Goal: Feedback & Contribution: Contribute content

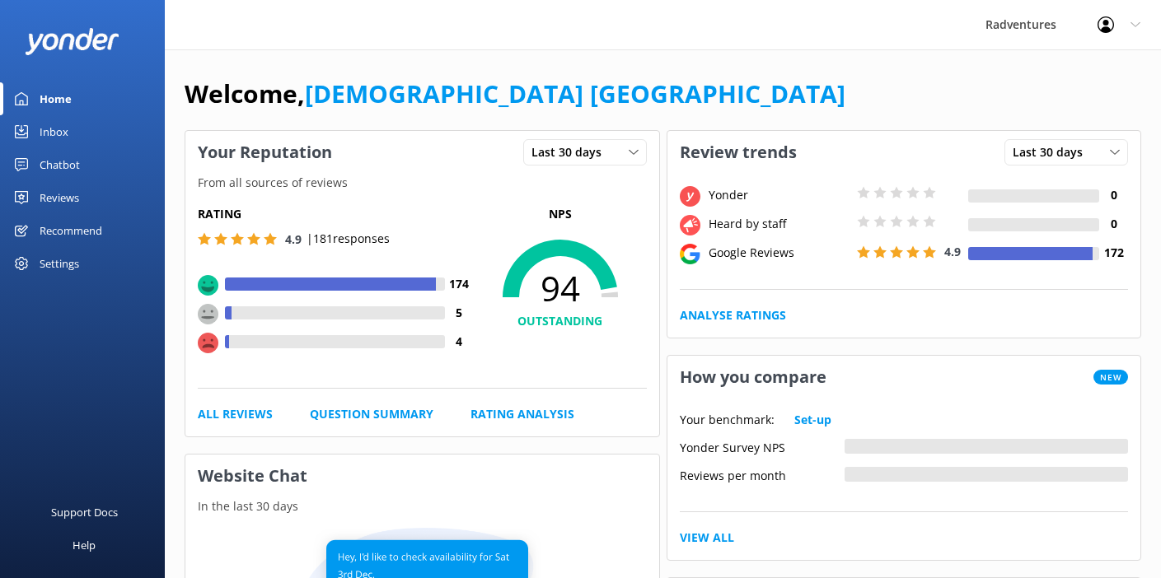
click at [61, 199] on div "Reviews" at bounding box center [60, 197] width 40 height 33
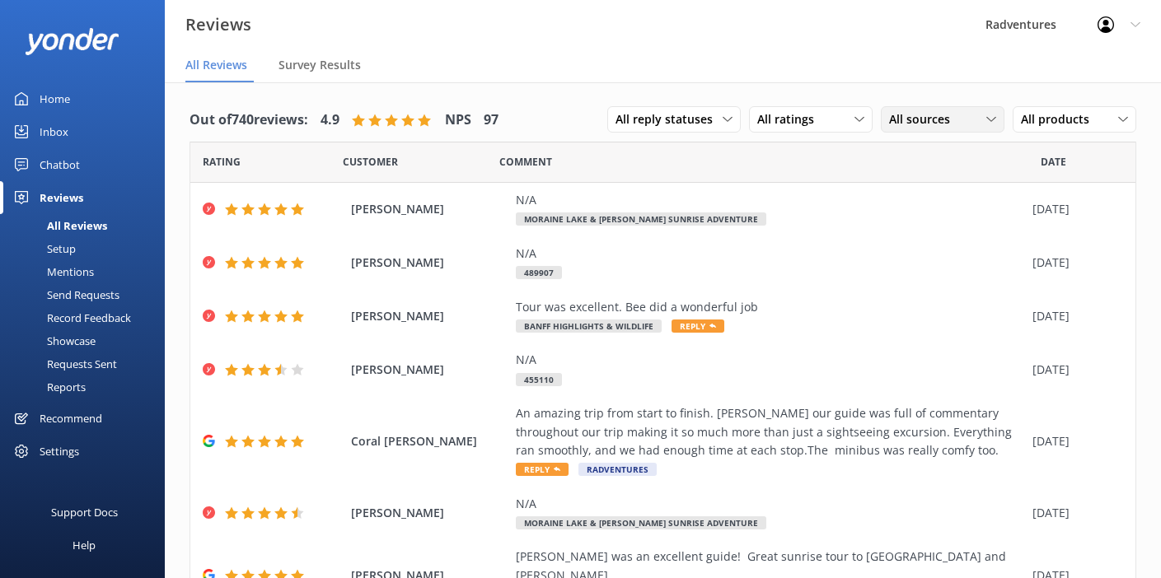
click at [916, 130] on div "All sources All sources Yonder survey Heard by staff Google reviews" at bounding box center [942, 119] width 124 height 26
click at [915, 190] on div "Yonder survey" at bounding box center [950, 187] width 92 height 16
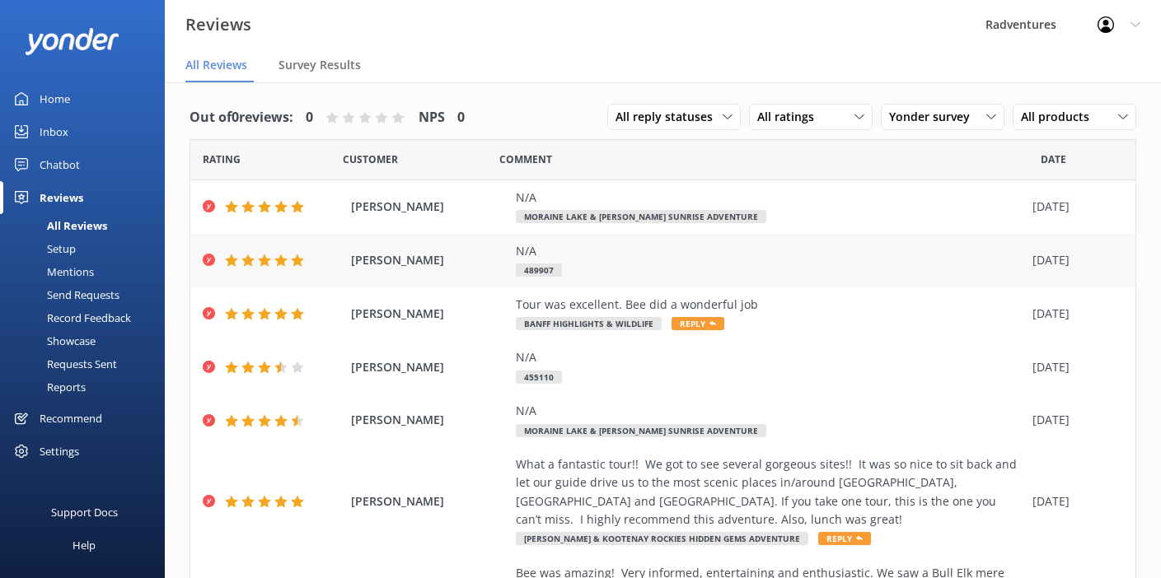
scroll to position [3, 0]
click at [759, 207] on div "N/A Moraine Lake & [PERSON_NAME] Sunrise Adventure" at bounding box center [770, 206] width 508 height 37
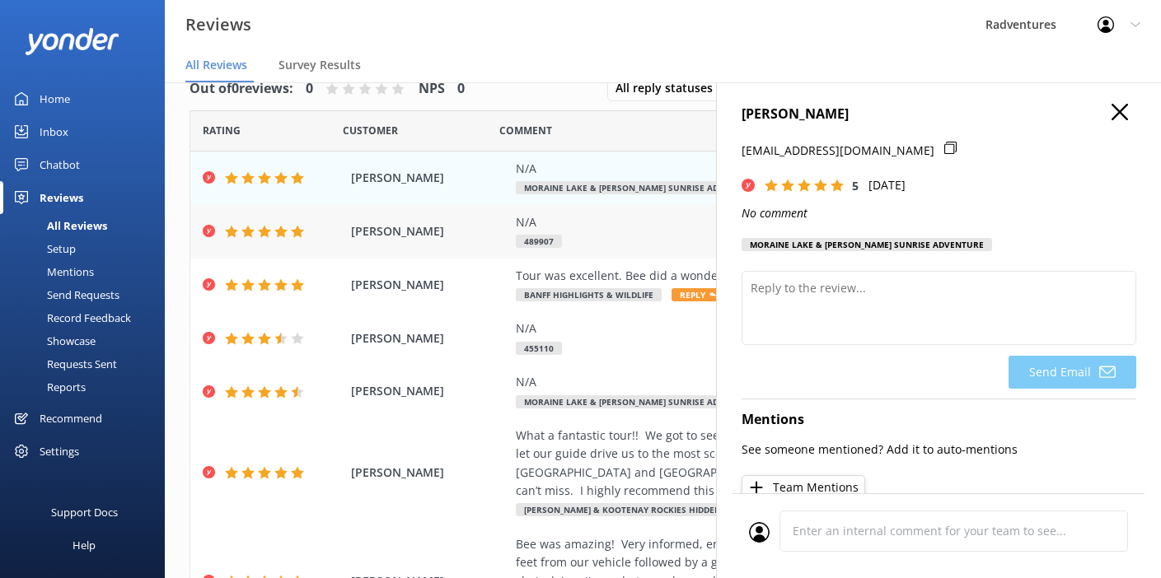
click at [595, 245] on div "N/A 489907" at bounding box center [770, 231] width 508 height 37
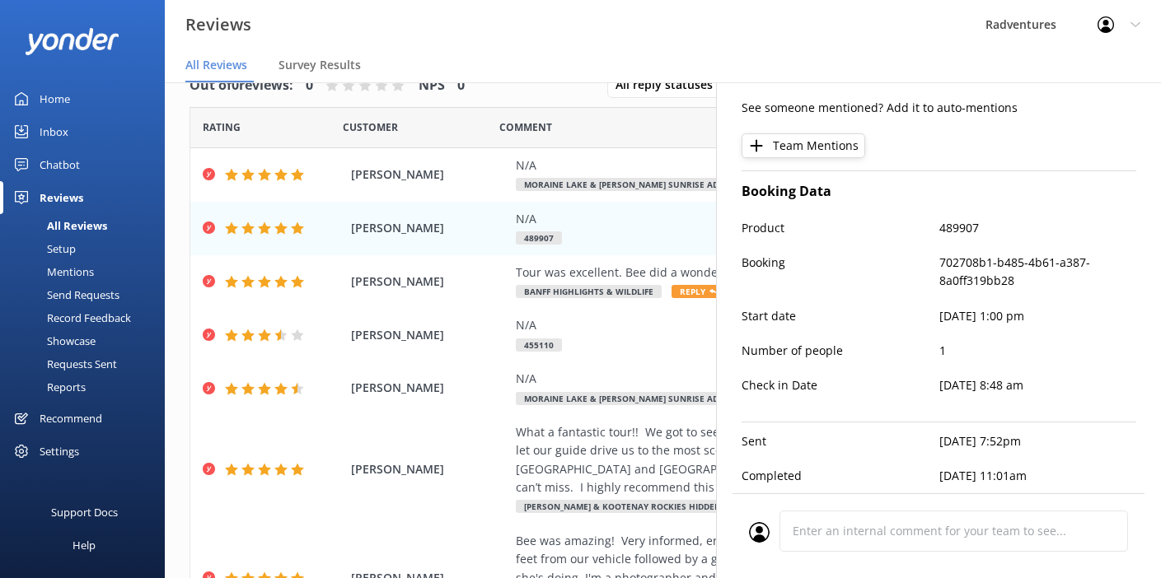
scroll to position [33, 0]
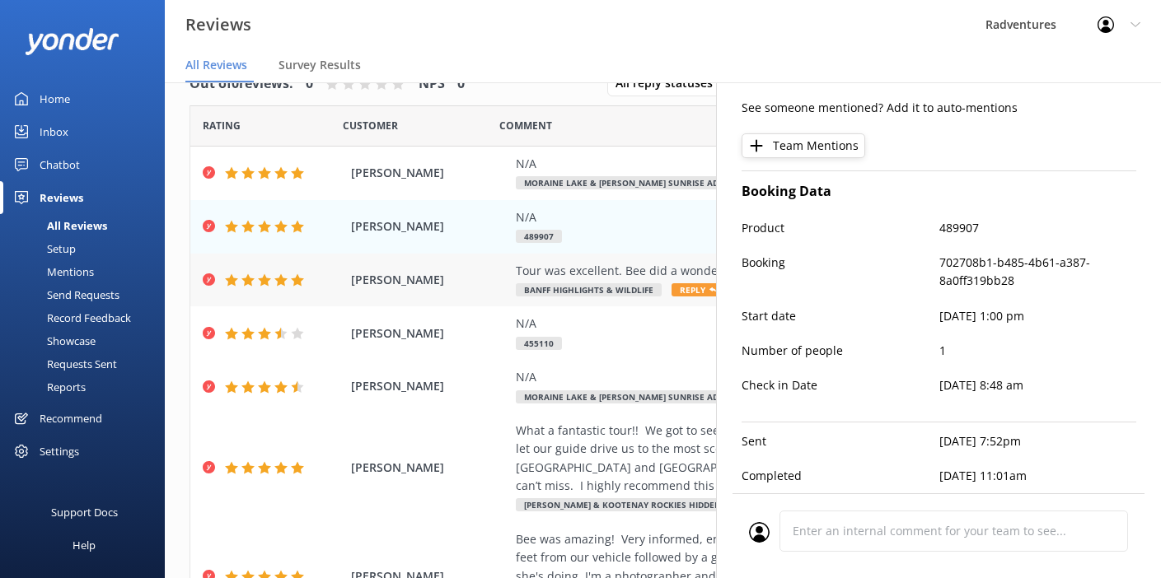
click at [620, 278] on div "Tour was excellent. Bee did a wonderful job" at bounding box center [770, 271] width 508 height 18
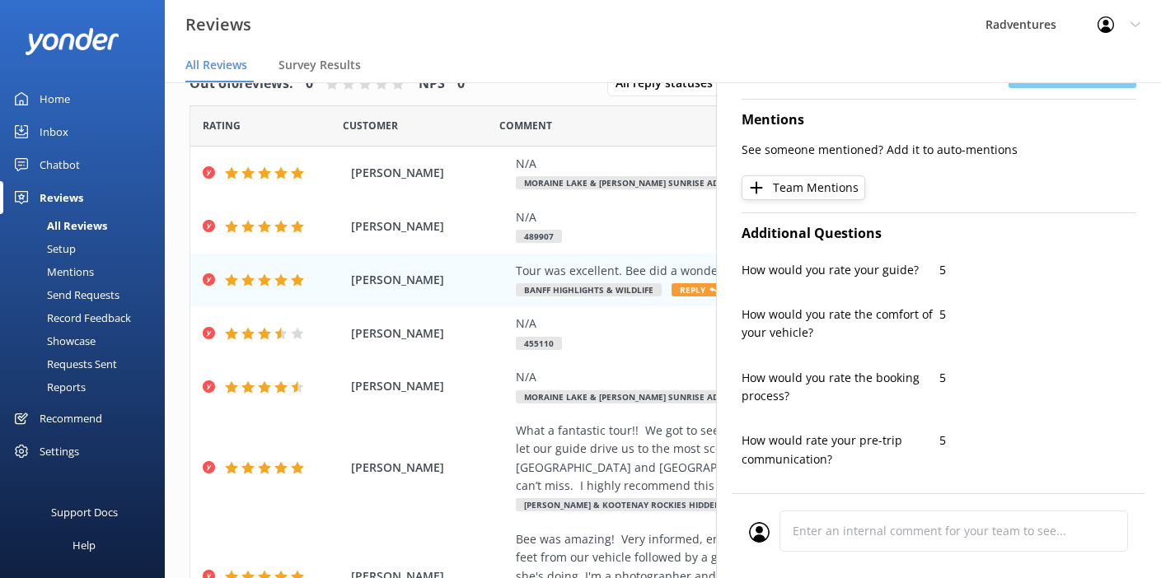
type textarea "Thank you so much, [PERSON_NAME]! We're delighted to hear you enjoyed the tour …"
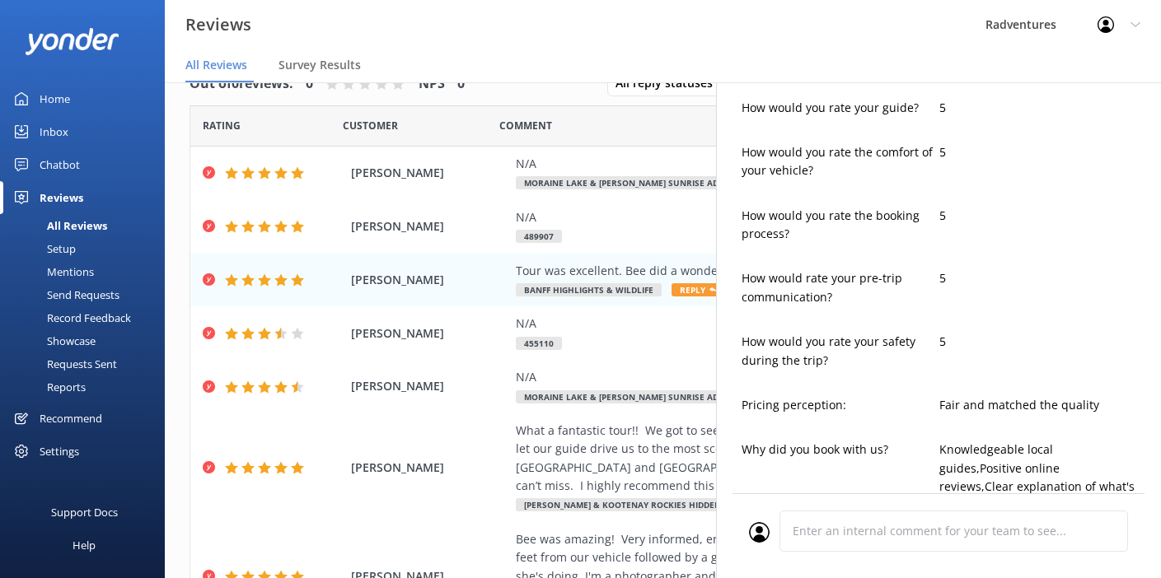
scroll to position [563, 0]
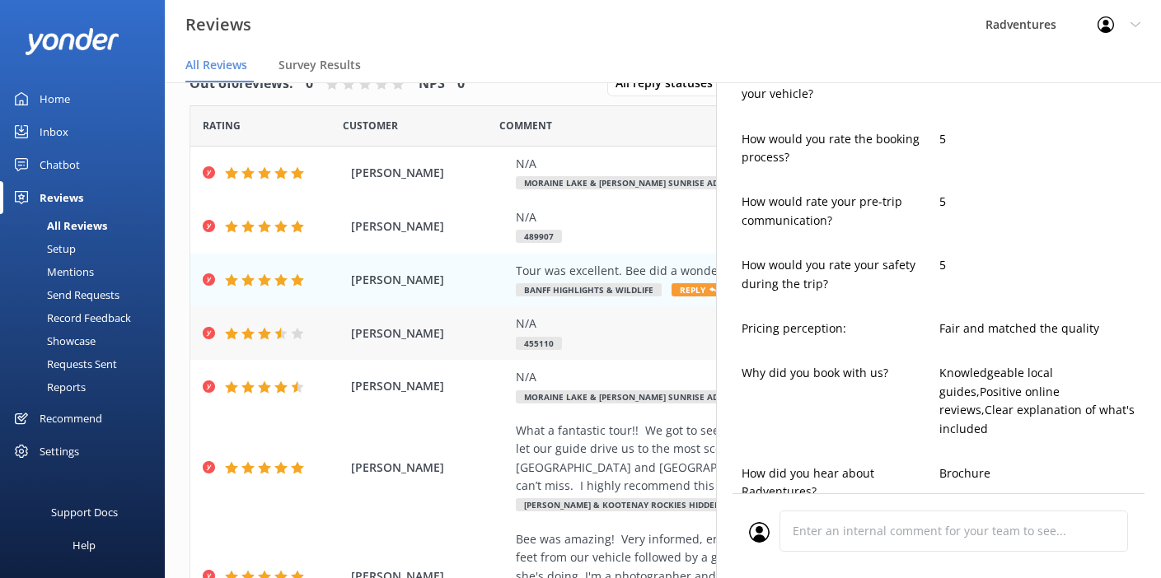
click at [634, 330] on div "N/A" at bounding box center [770, 324] width 508 height 18
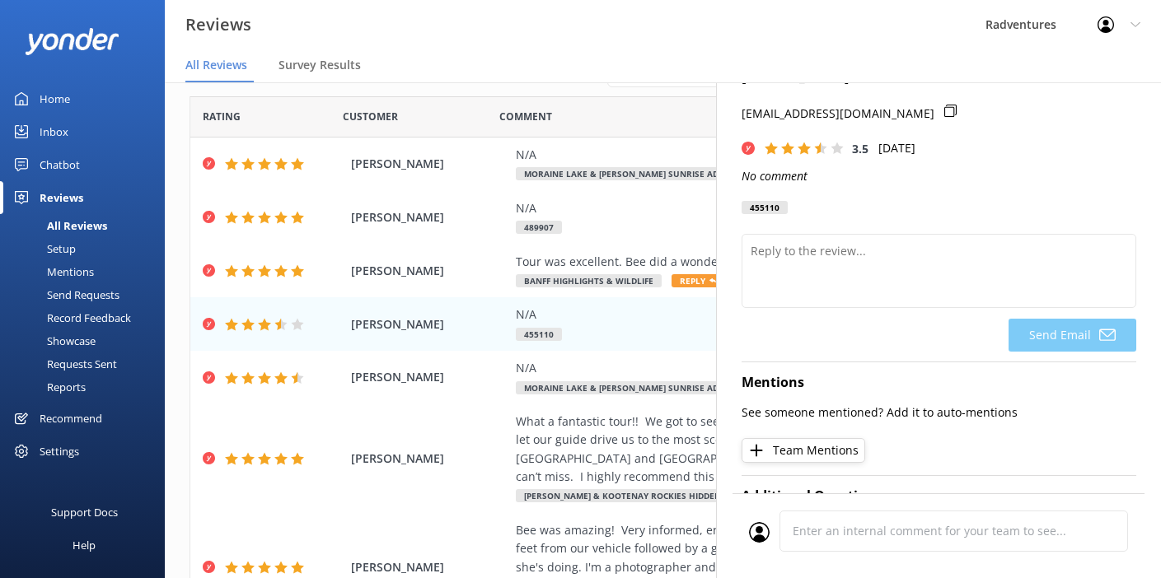
scroll to position [0, 0]
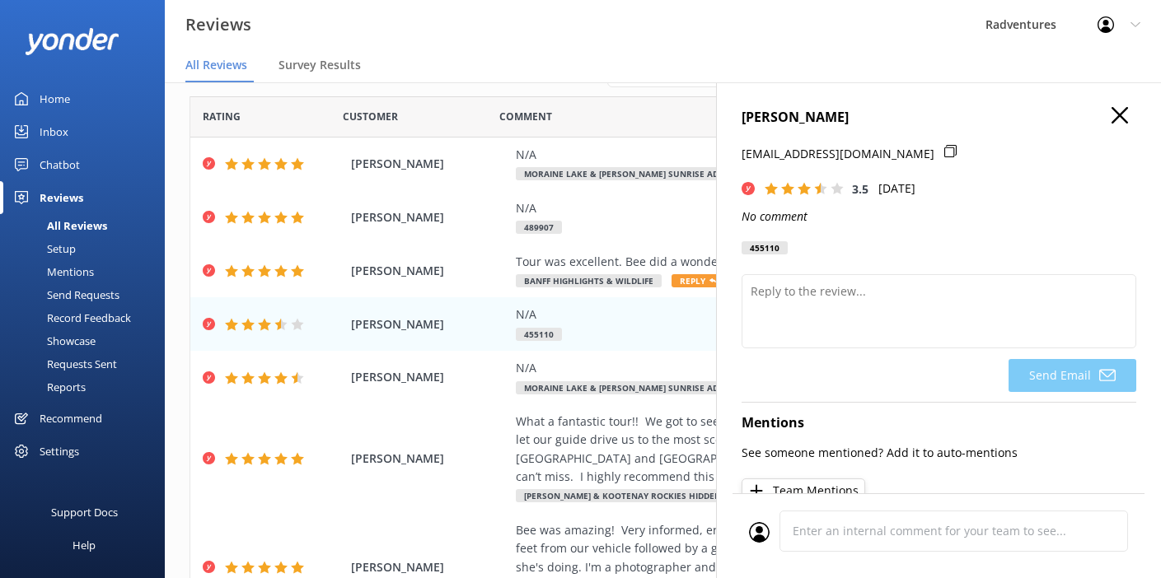
click at [57, 247] on div "Setup" at bounding box center [43, 248] width 66 height 23
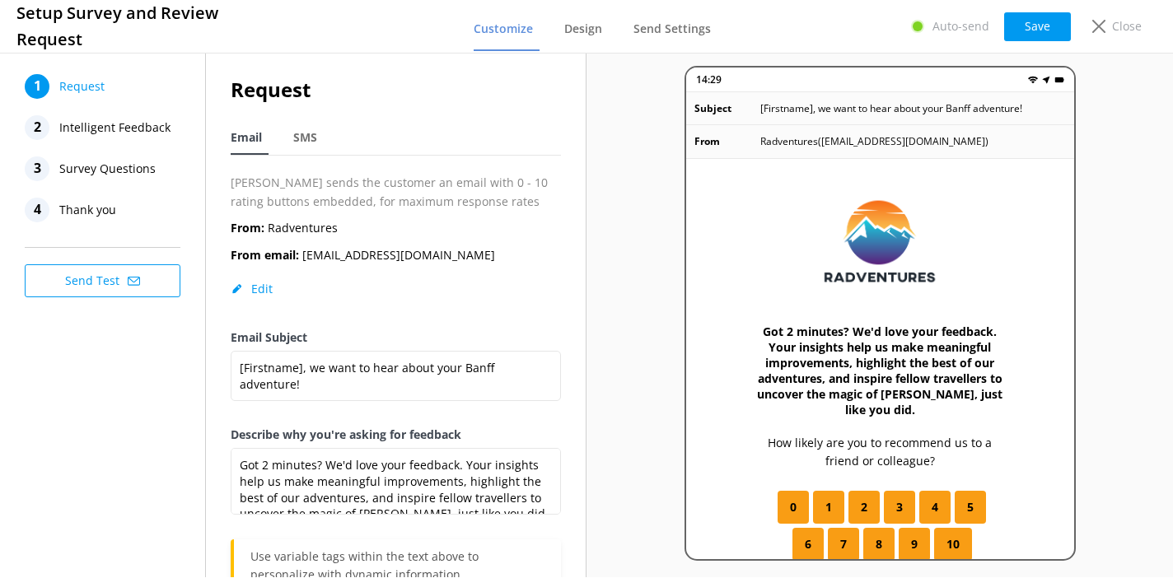
click at [127, 132] on span "Intelligent Feedback" at bounding box center [114, 127] width 111 height 25
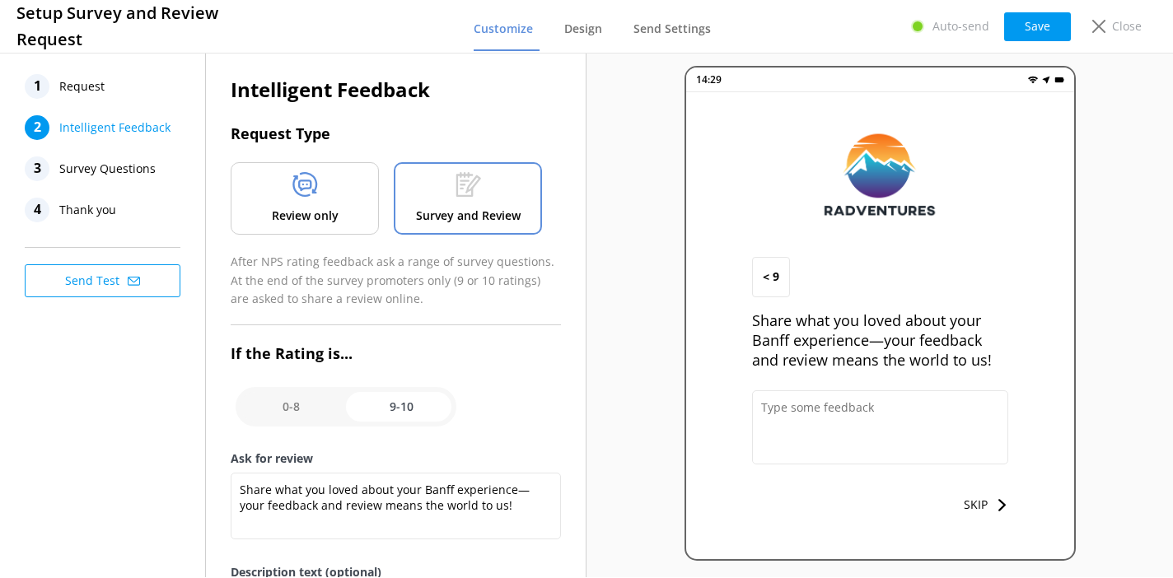
click at [302, 194] on icon at bounding box center [305, 184] width 26 height 25
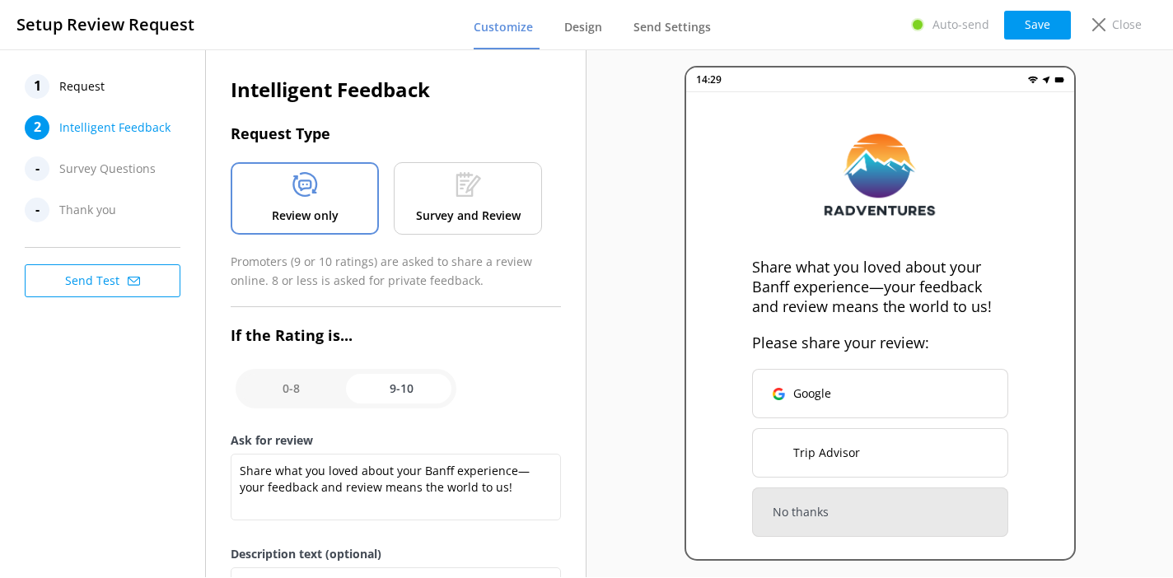
click at [399, 390] on input "checkbox" at bounding box center [346, 389] width 221 height 40
checkbox input "false"
type textarea "Let us know how we did, we value your feedback."
type textarea "We read every survey to improve our Banff adventures."
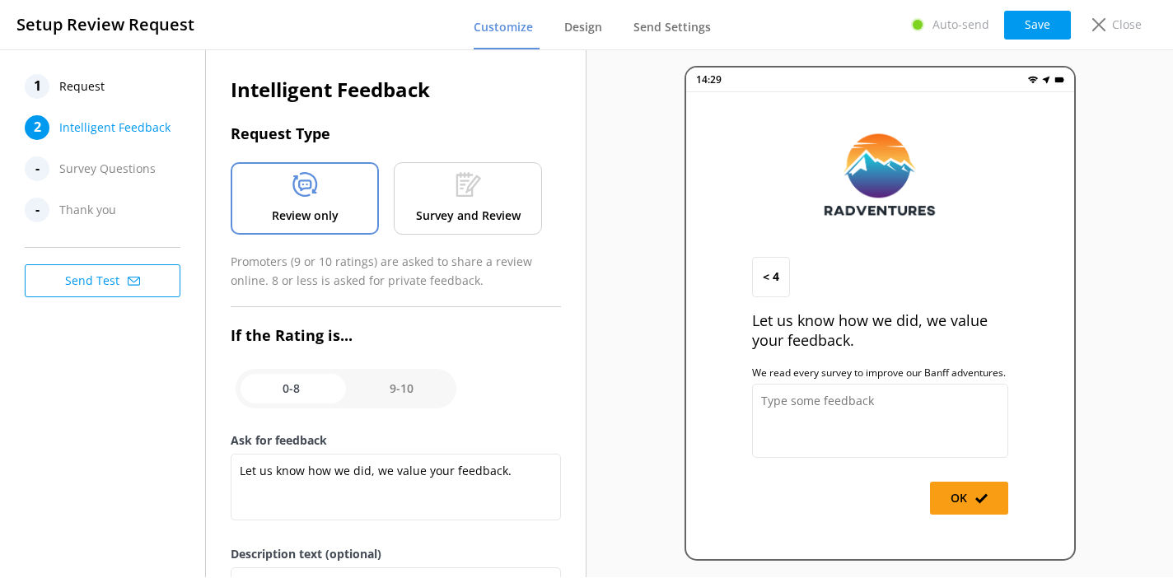
click at [319, 395] on input "checkbox" at bounding box center [346, 389] width 221 height 40
checkbox input "true"
type textarea "Share what you loved about your Banff experience—your feedback and review means…"
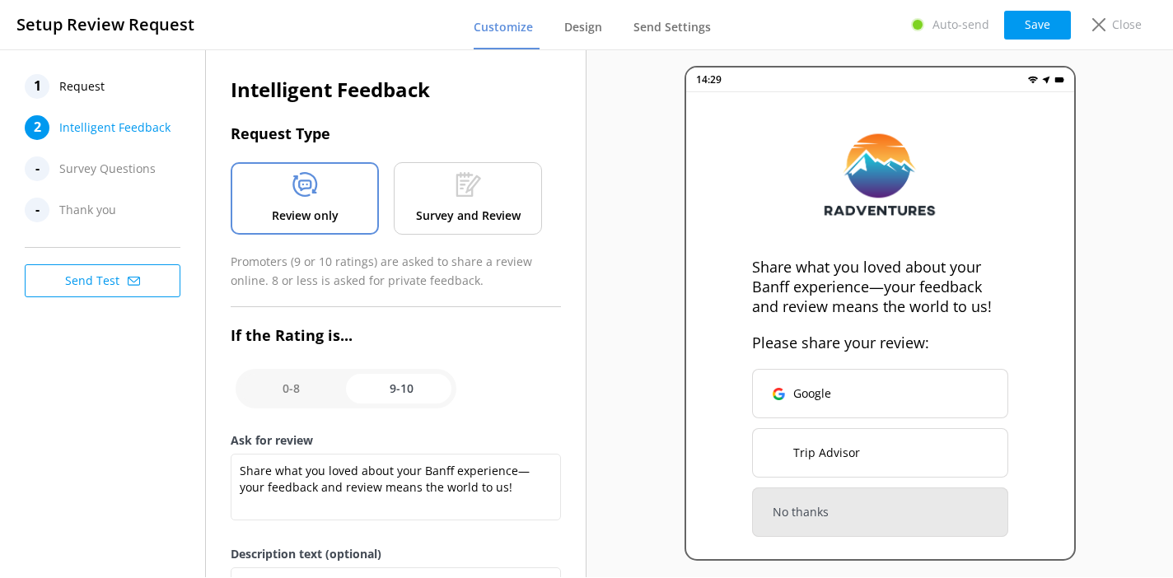
click at [298, 399] on input "checkbox" at bounding box center [346, 389] width 221 height 40
checkbox input "false"
type textarea "Let us know how we did, we value your feedback."
type textarea "We read every survey to improve our Banff adventures."
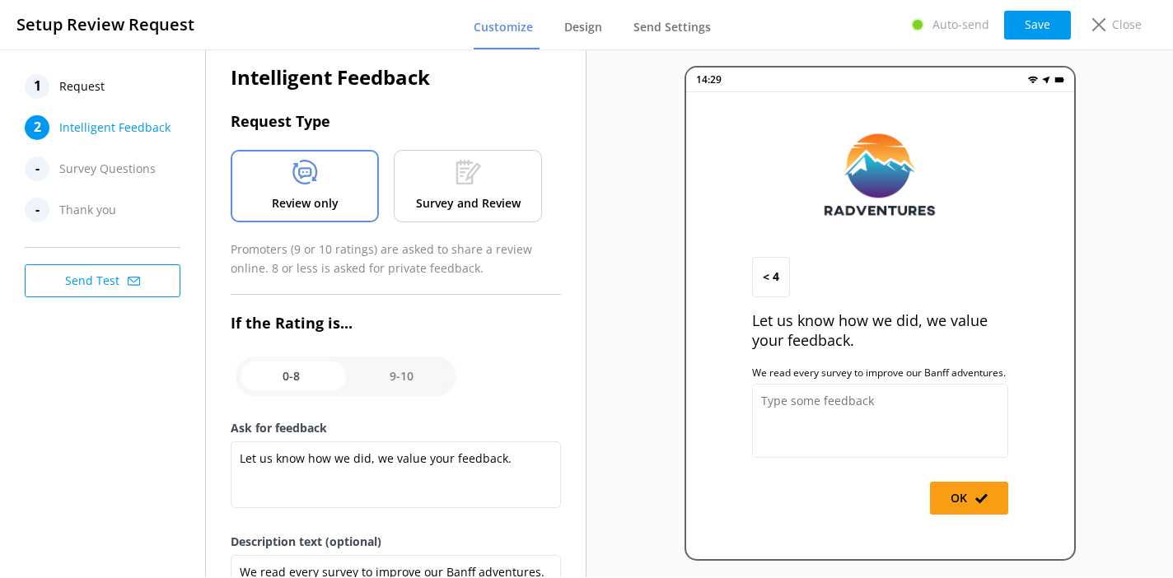
scroll to position [13, 0]
click at [398, 389] on input "checkbox" at bounding box center [346, 376] width 221 height 40
checkbox input "true"
type textarea "Share what you loved about your Banff experience—your feedback and review means…"
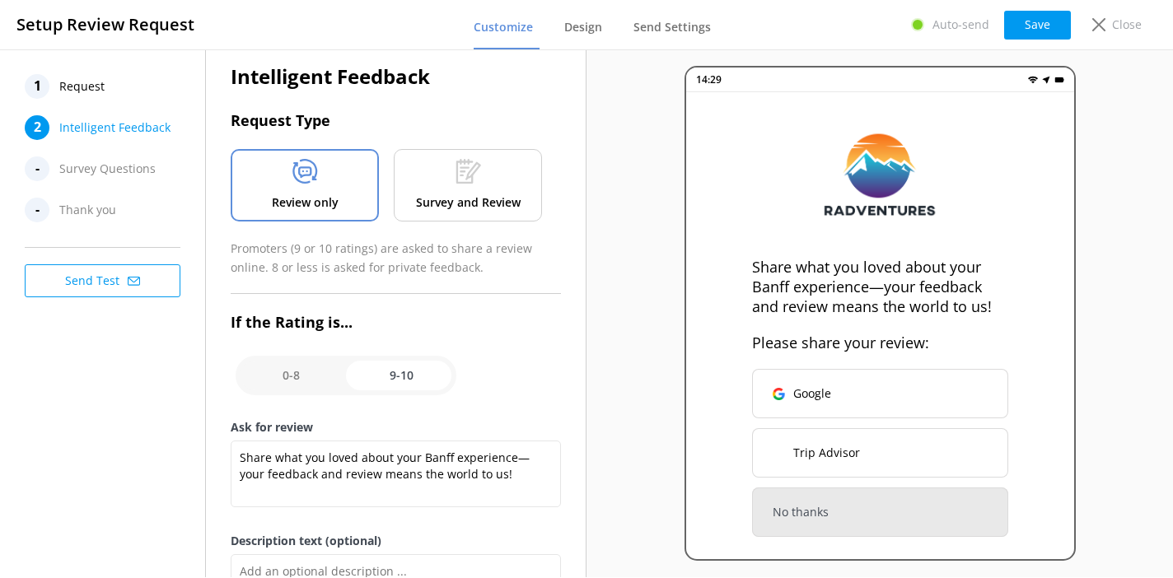
click at [319, 373] on input "checkbox" at bounding box center [346, 376] width 221 height 40
checkbox input "false"
type textarea "Let us know how we did, we value your feedback."
type textarea "We read every survey to improve our Banff adventures."
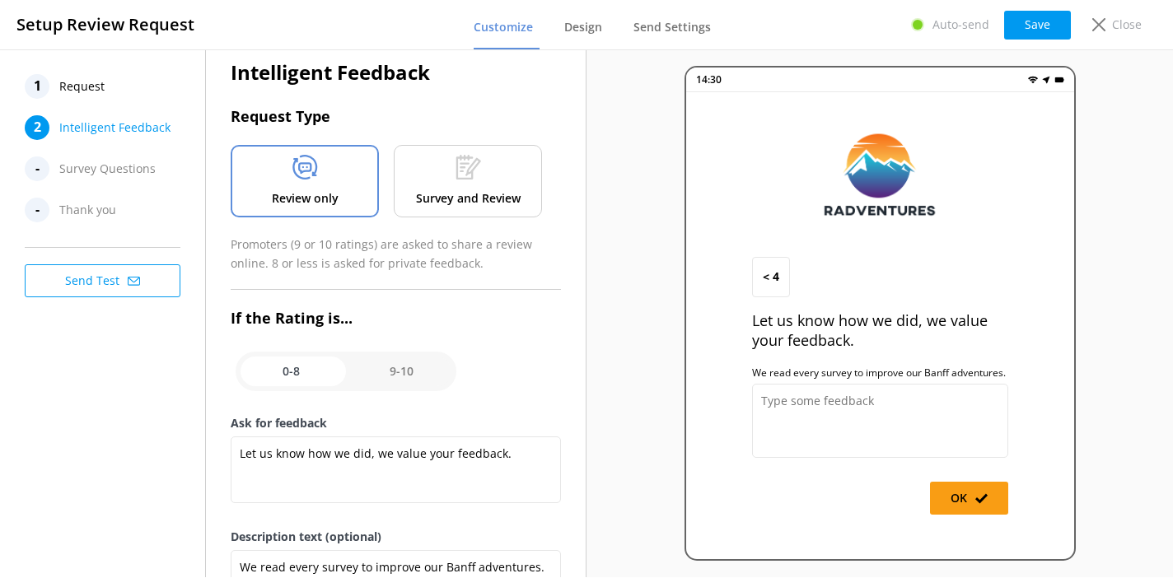
scroll to position [0, 0]
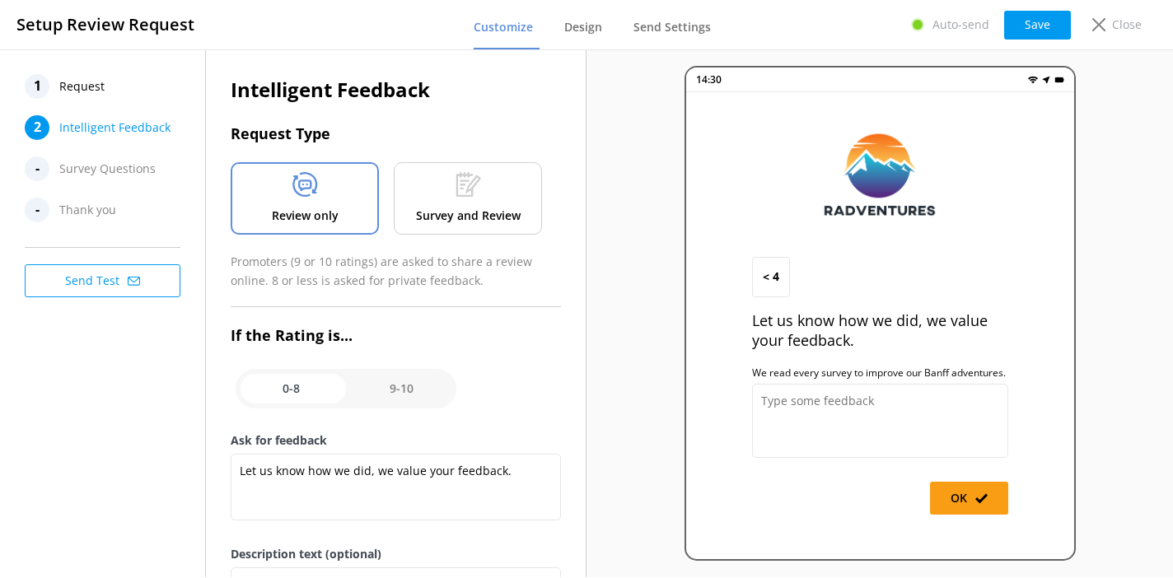
click at [377, 397] on input "checkbox" at bounding box center [346, 389] width 221 height 40
checkbox input "true"
type textarea "Share what you loved about your Banff experience—your feedback and review means…"
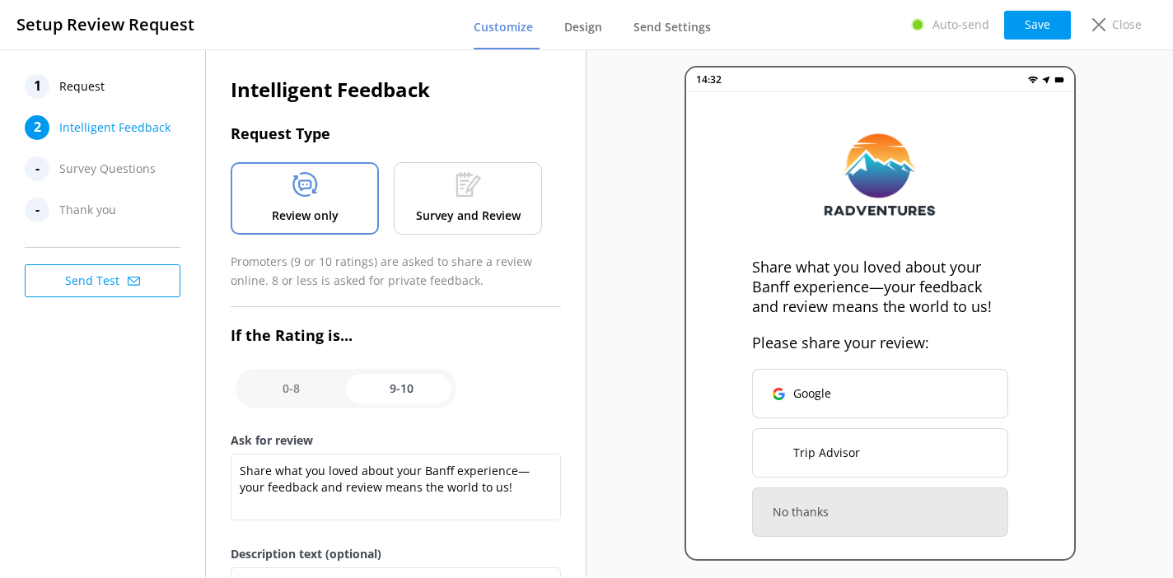
click at [392, 391] on input "checkbox" at bounding box center [346, 389] width 221 height 40
checkbox input "false"
type textarea "Let us know how we did, we value your feedback."
type textarea "We read every survey to improve our Banff adventures."
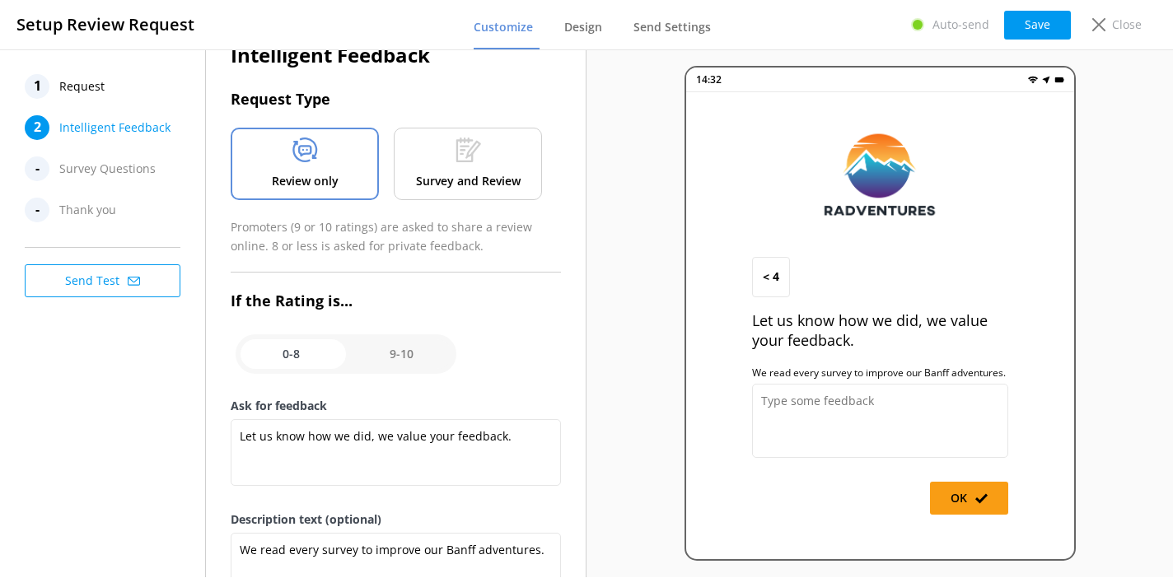
scroll to position [58, 0]
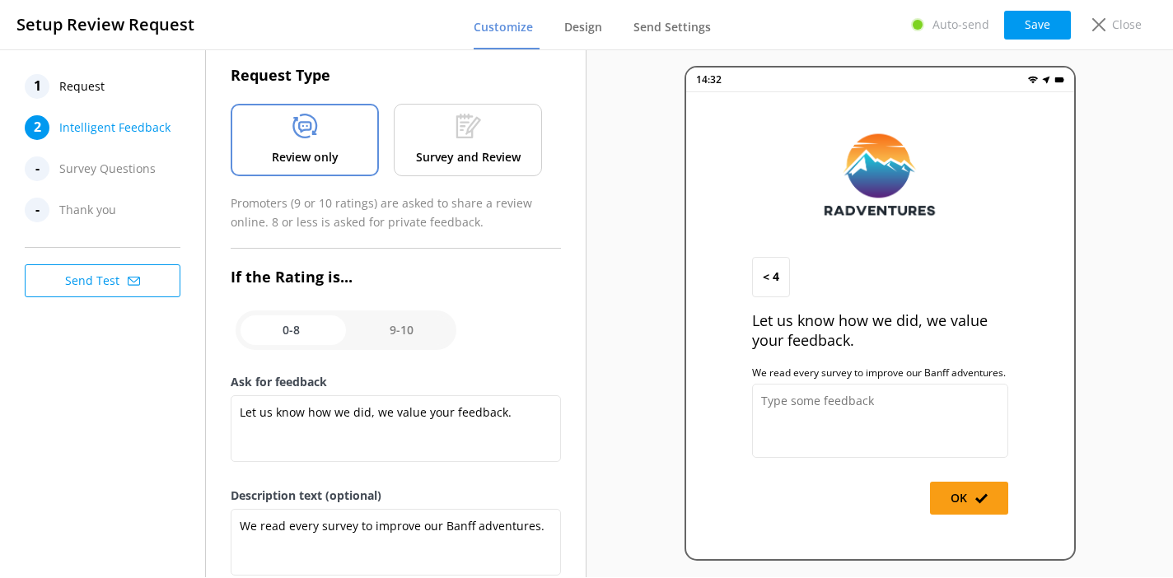
click at [387, 333] on input "checkbox" at bounding box center [346, 331] width 221 height 40
checkbox input "true"
type textarea "Share what you loved about your Banff experience—your feedback and review means…"
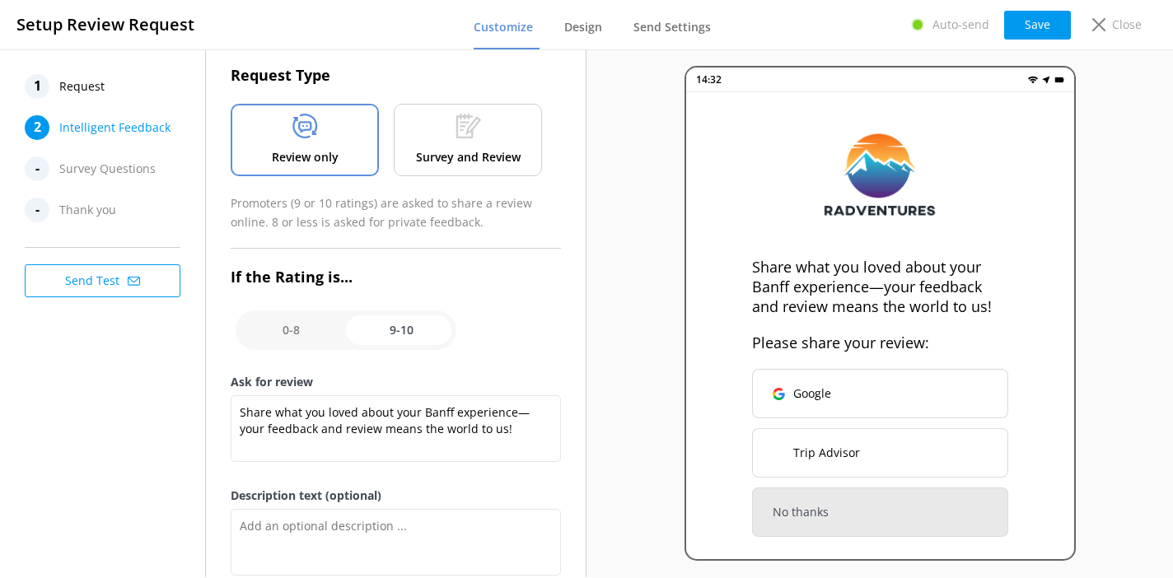
scroll to position [75, 0]
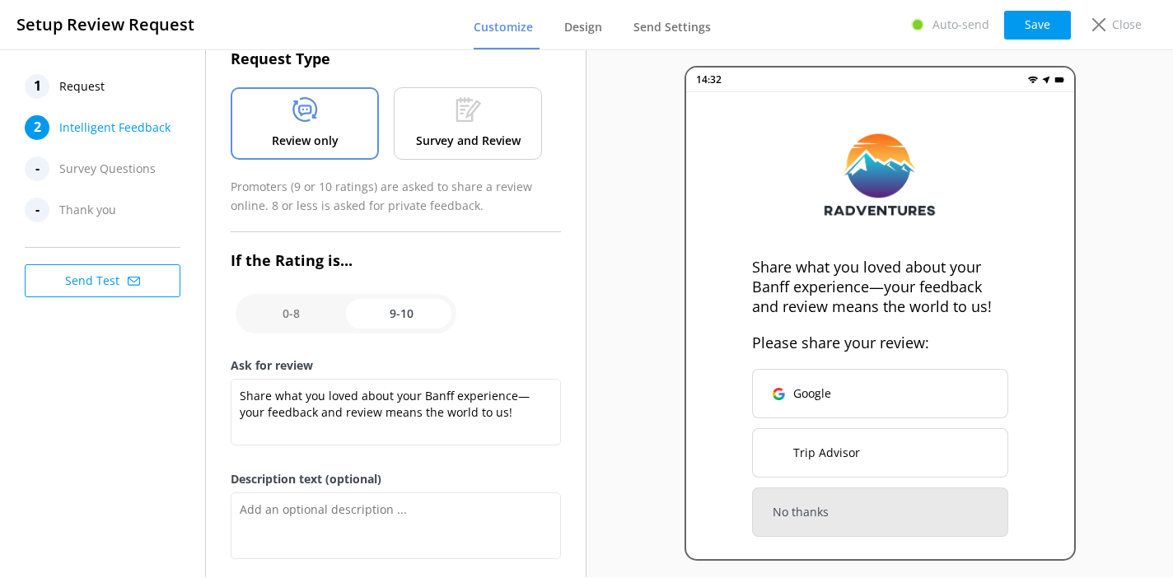
click at [460, 135] on p "Survey and Review" at bounding box center [468, 141] width 105 height 18
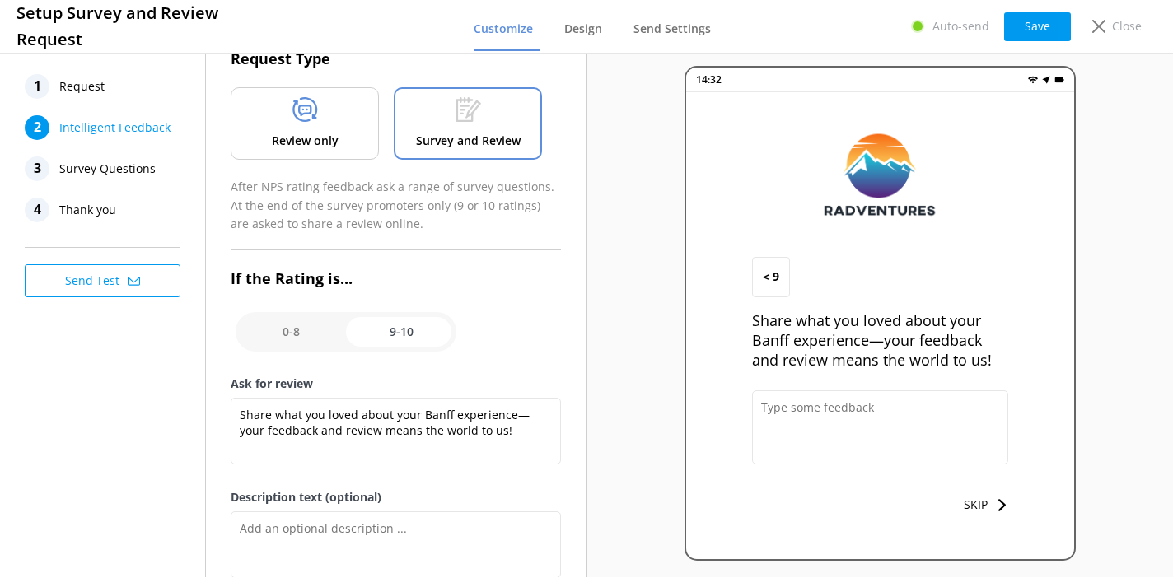
click at [314, 329] on input "checkbox" at bounding box center [346, 332] width 221 height 40
checkbox input "false"
type textarea "Let us know how we did, we value your feedback."
type textarea "We read every survey to improve our Banff adventures."
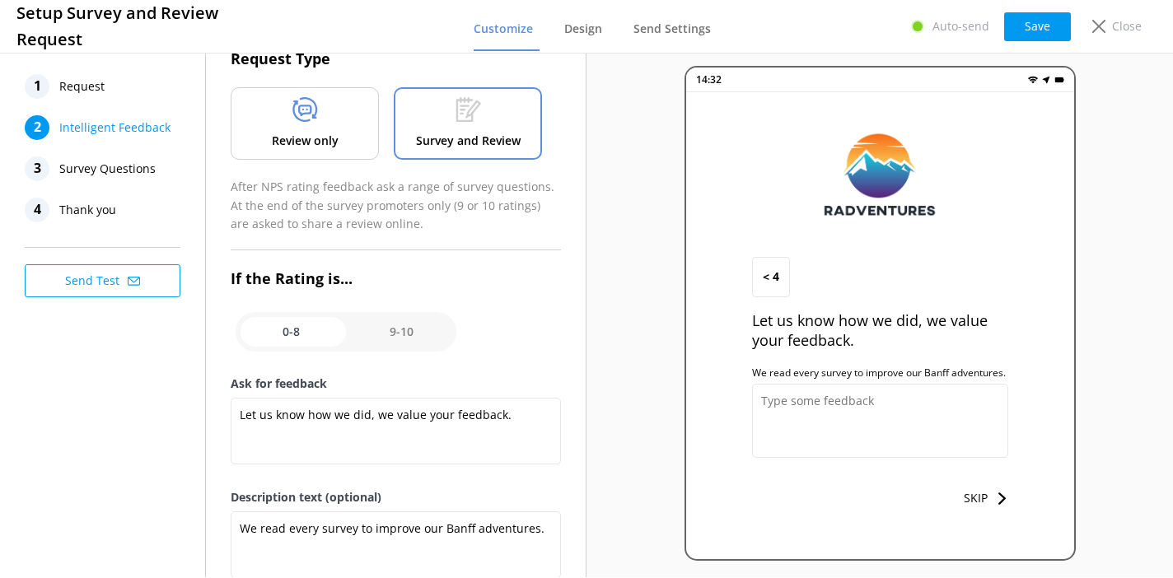
click at [398, 334] on input "checkbox" at bounding box center [346, 332] width 221 height 40
checkbox input "true"
type textarea "Share what you loved about your Banff experience—your feedback and review means…"
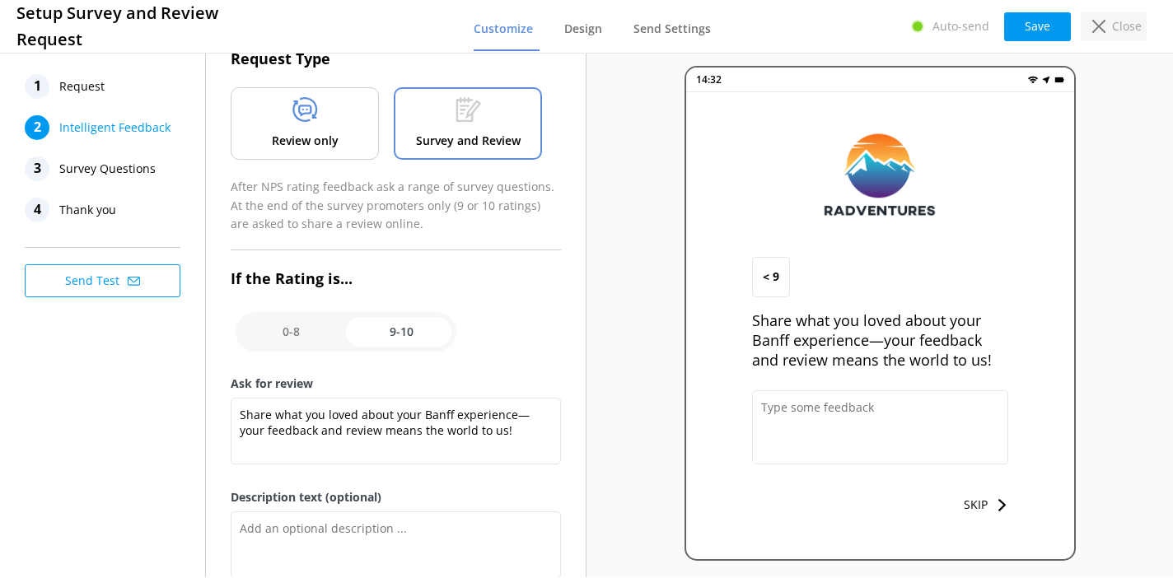
click at [1097, 24] on icon at bounding box center [1098, 26] width 13 height 13
